Goal: Information Seeking & Learning: Learn about a topic

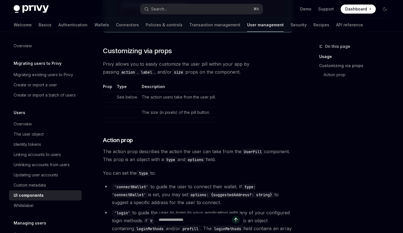
scroll to position [788, 0]
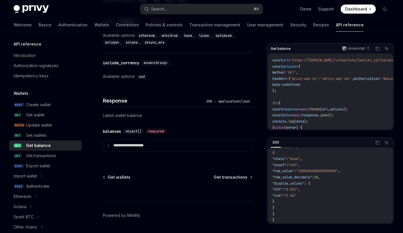
scroll to position [329, 0]
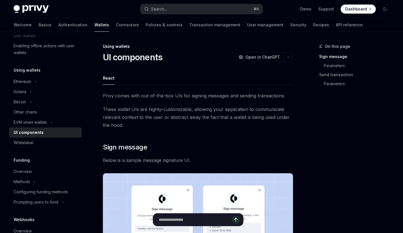
click at [220, 3] on div "Privy Docs home page Search... ⌘ K Demo Support Dashboard Dashboard Search..." at bounding box center [202, 9] width 376 height 18
click at [216, 10] on button "Search... ⌘ K" at bounding box center [201, 9] width 122 height 10
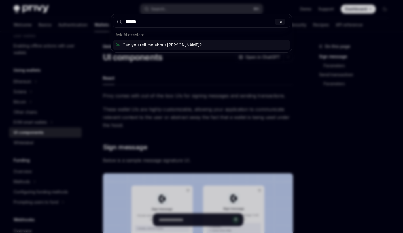
type input "*******"
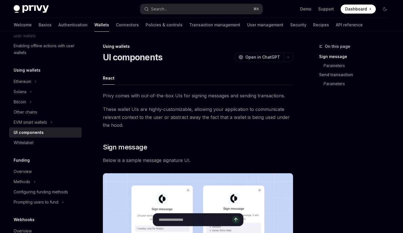
type textarea "*"
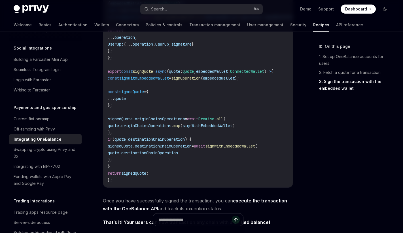
scroll to position [495, 0]
